Goal: Navigation & Orientation: Find specific page/section

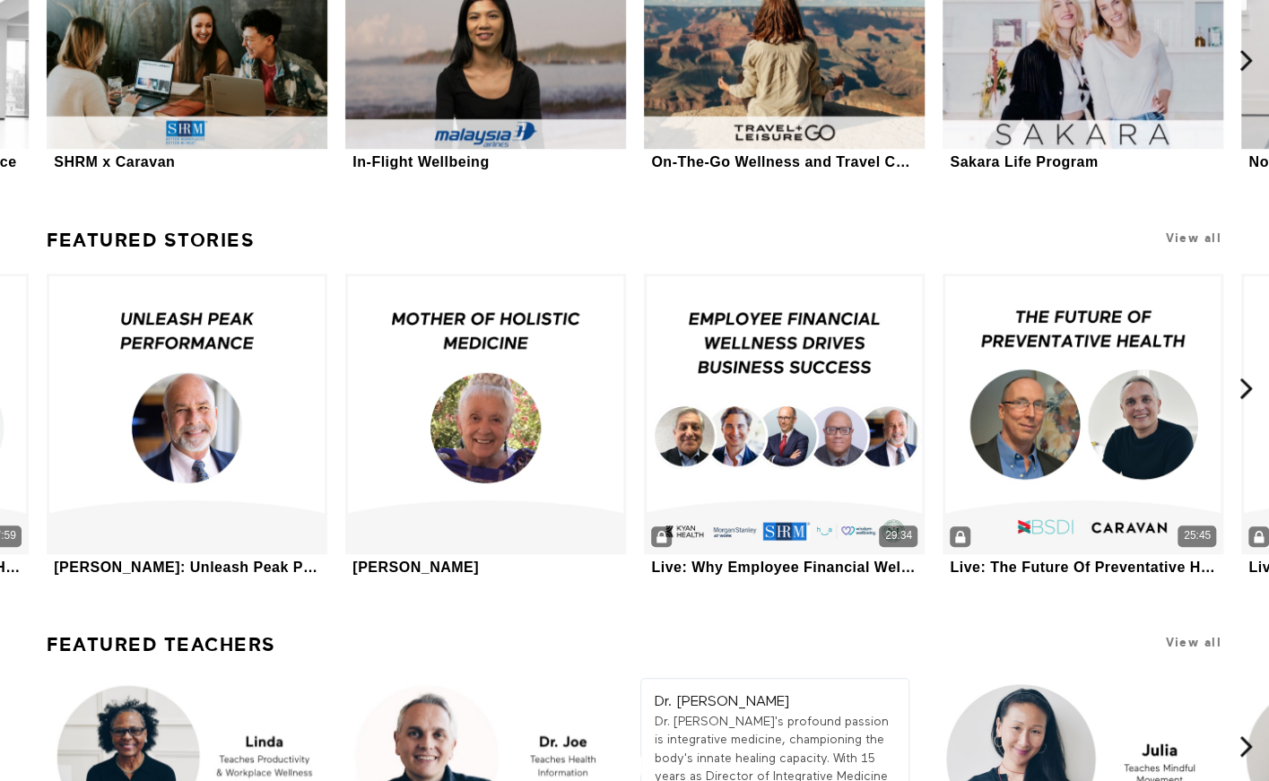
scroll to position [4762, 0]
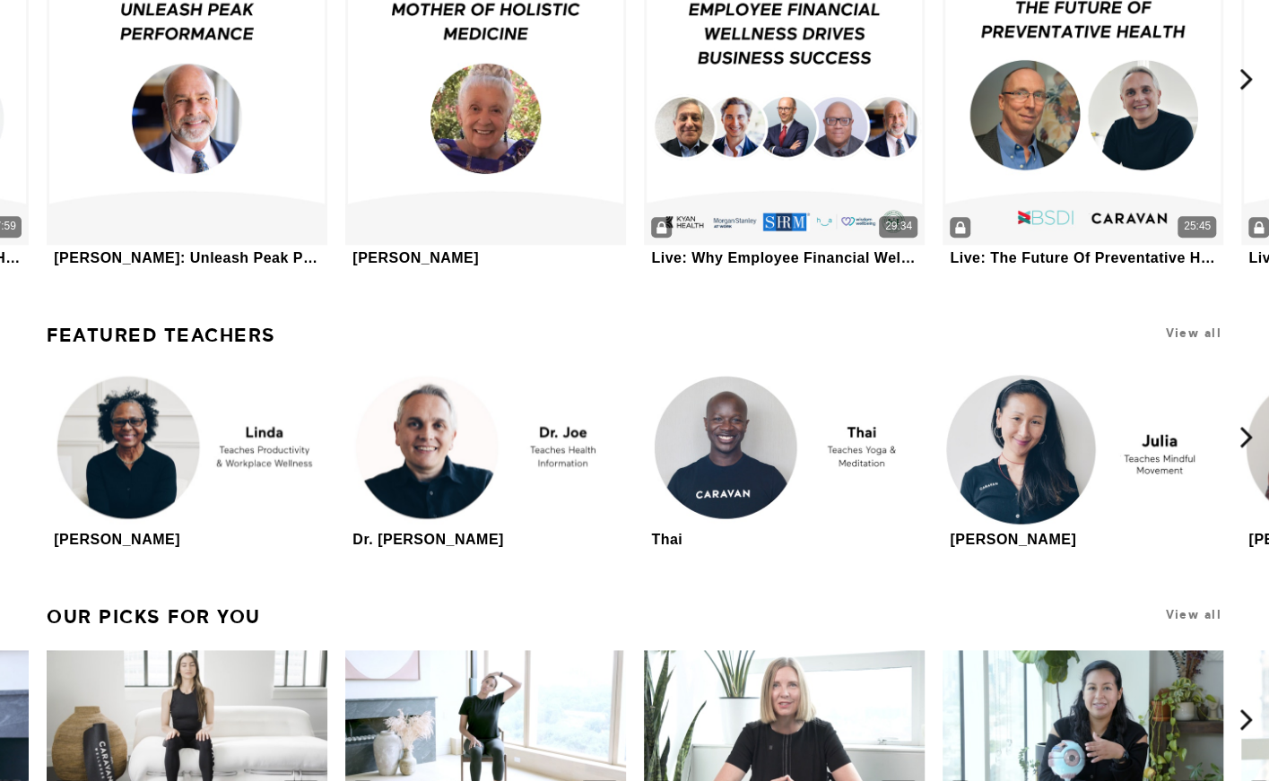
click at [245, 333] on link "Featured Teachers" at bounding box center [162, 335] width 230 height 38
